Goal: Information Seeking & Learning: Learn about a topic

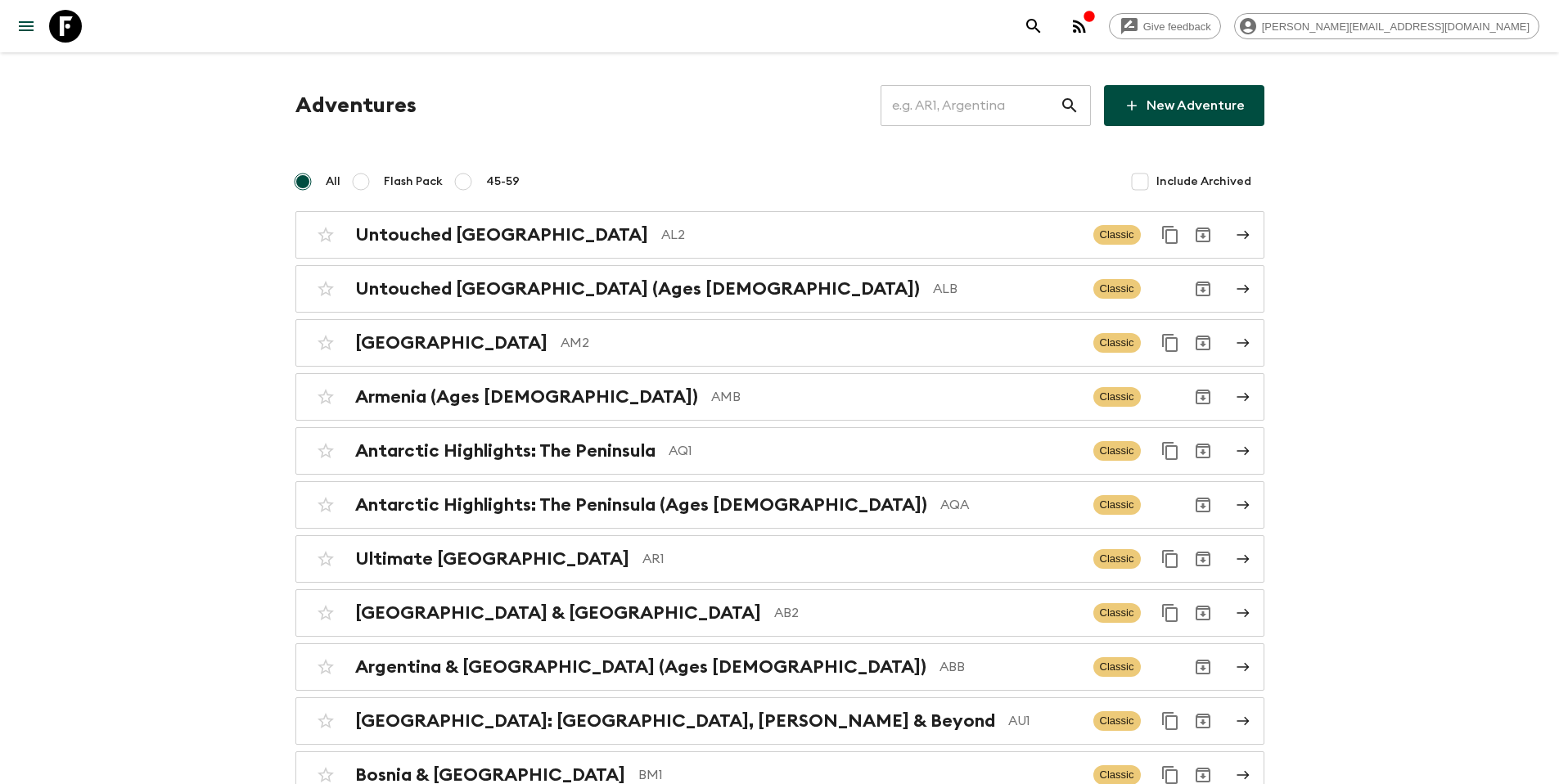
click at [1015, 108] on input "text" at bounding box center [970, 106] width 180 height 46
click at [968, 94] on input "text" at bounding box center [970, 106] width 180 height 46
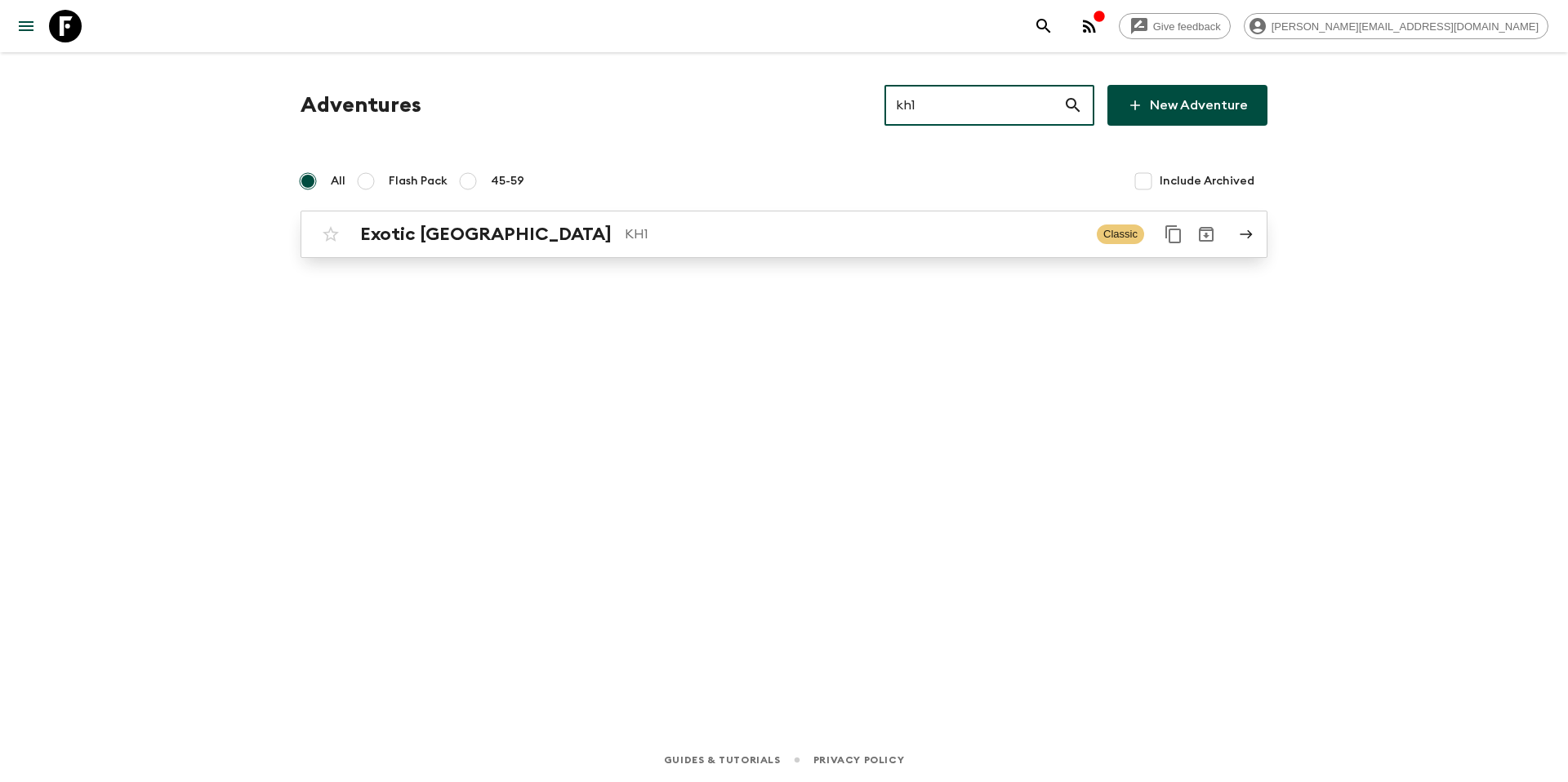
type input "kh1"
click at [770, 220] on div "Exotic [GEOGRAPHIC_DATA] KH1 Classic" at bounding box center [752, 234] width 876 height 32
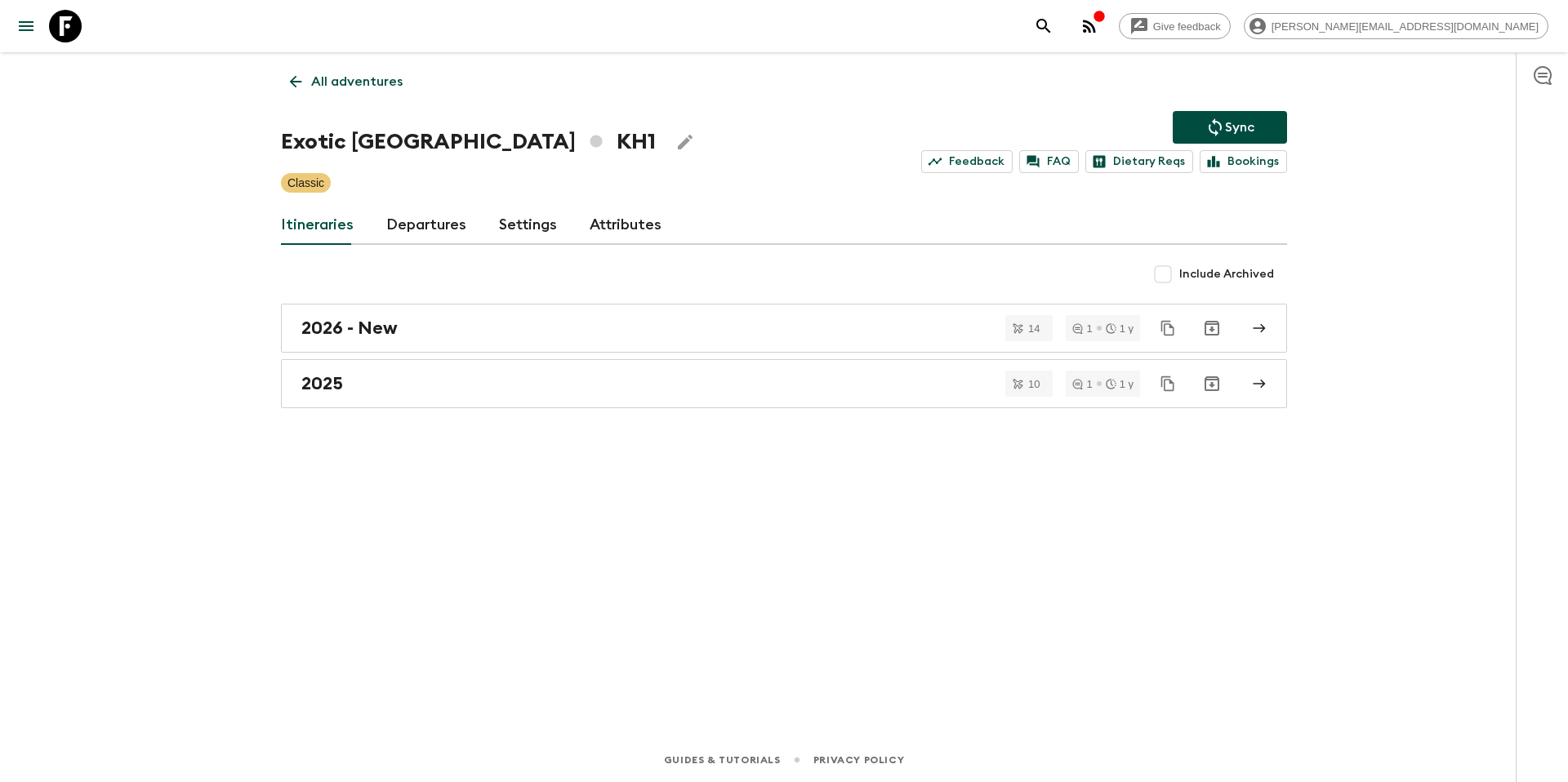
click at [431, 229] on link "Departures" at bounding box center [426, 225] width 80 height 39
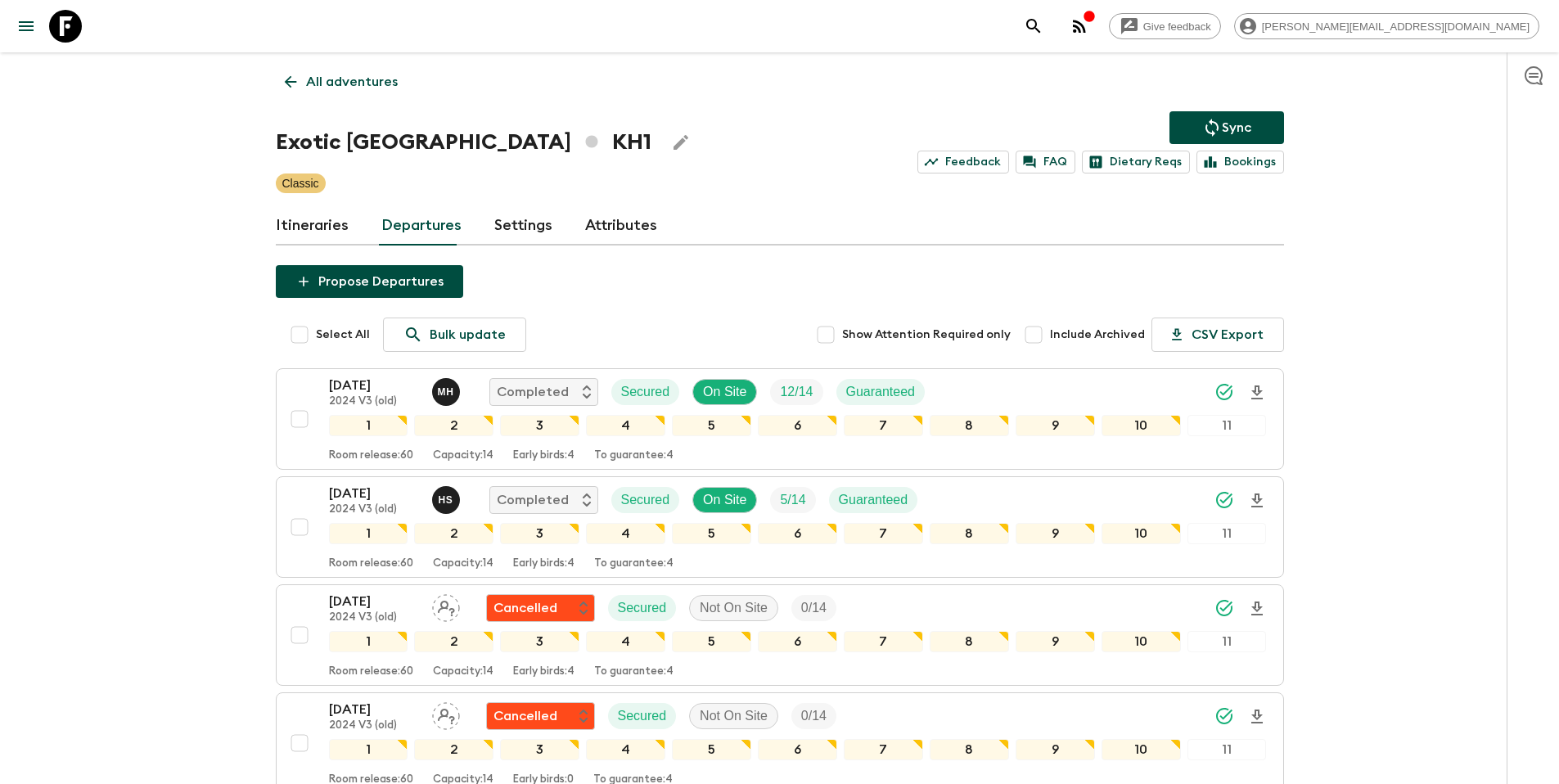
click at [1050, 339] on input "Include Archived" at bounding box center [1034, 335] width 32 height 32
checkbox input "true"
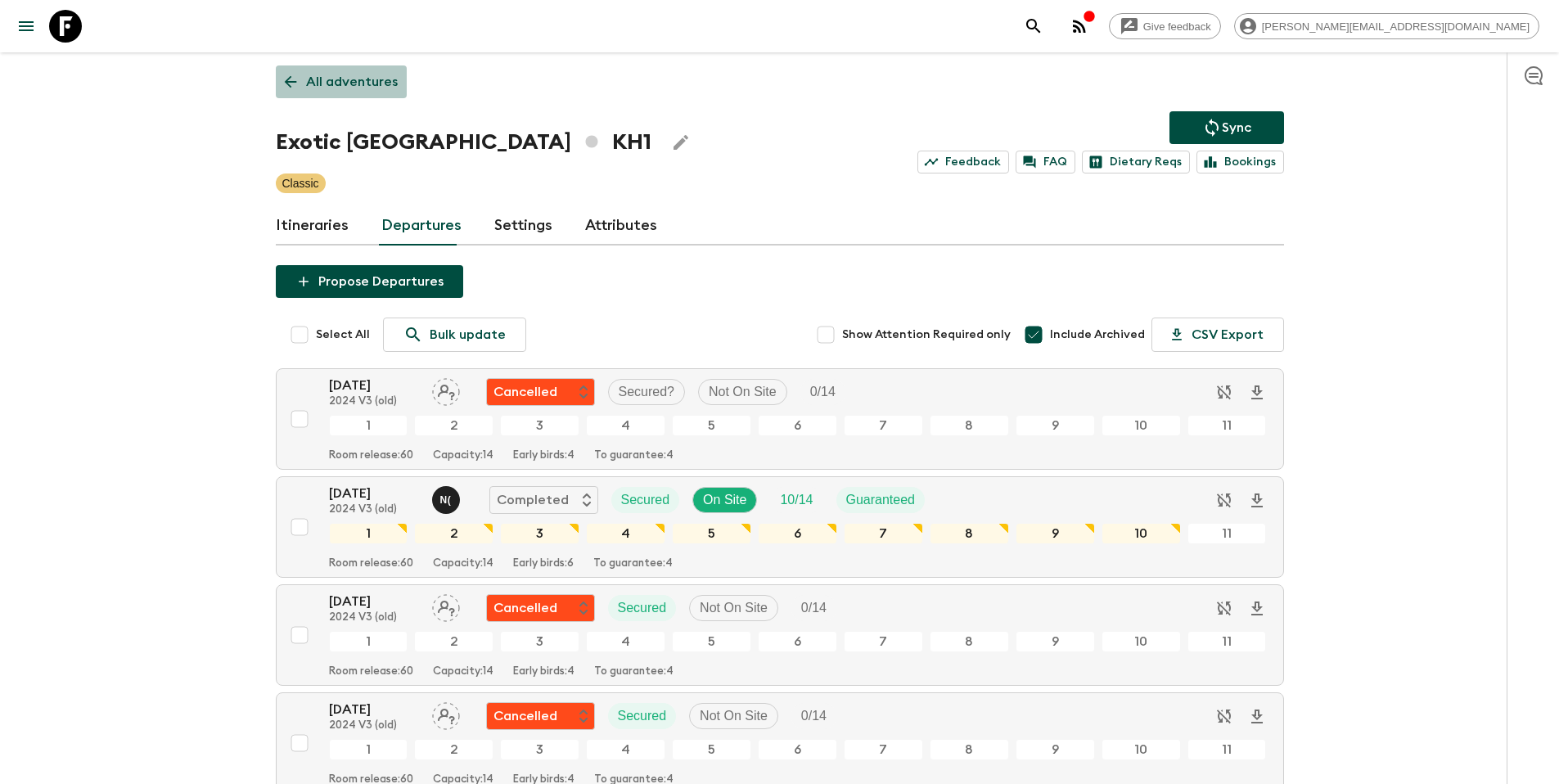
drag, startPoint x: 358, startPoint y: 80, endPoint x: 398, endPoint y: 78, distance: 40.0
click at [359, 80] on p "All adventures" at bounding box center [352, 82] width 92 height 20
